Goal: Information Seeking & Learning: Find specific page/section

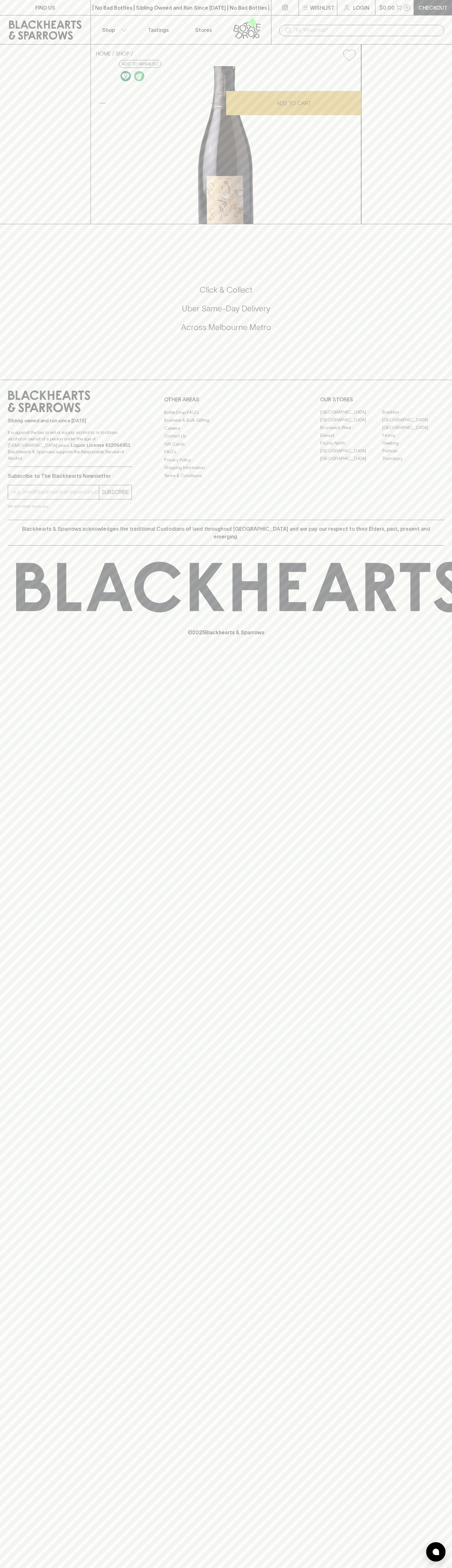
click at [364, 29] on input "text" at bounding box center [366, 30] width 144 height 10
click at [446, 534] on div "FIND US | No Bad Bottles | Sibling Owned and Run Since [DATE] | No Bad Bottles …" at bounding box center [226, 784] width 452 height 1568
click at [385, 1567] on html "FIND US | No Bad Bottles | Sibling Owned and Run Since 2006 | No Bad Bottles | …" at bounding box center [226, 784] width 452 height 1568
click at [17, 367] on div "Click & Collect Uber Same-Day Delivery Across Melbourne Metro" at bounding box center [226, 313] width 436 height 108
